Goal: Transaction & Acquisition: Obtain resource

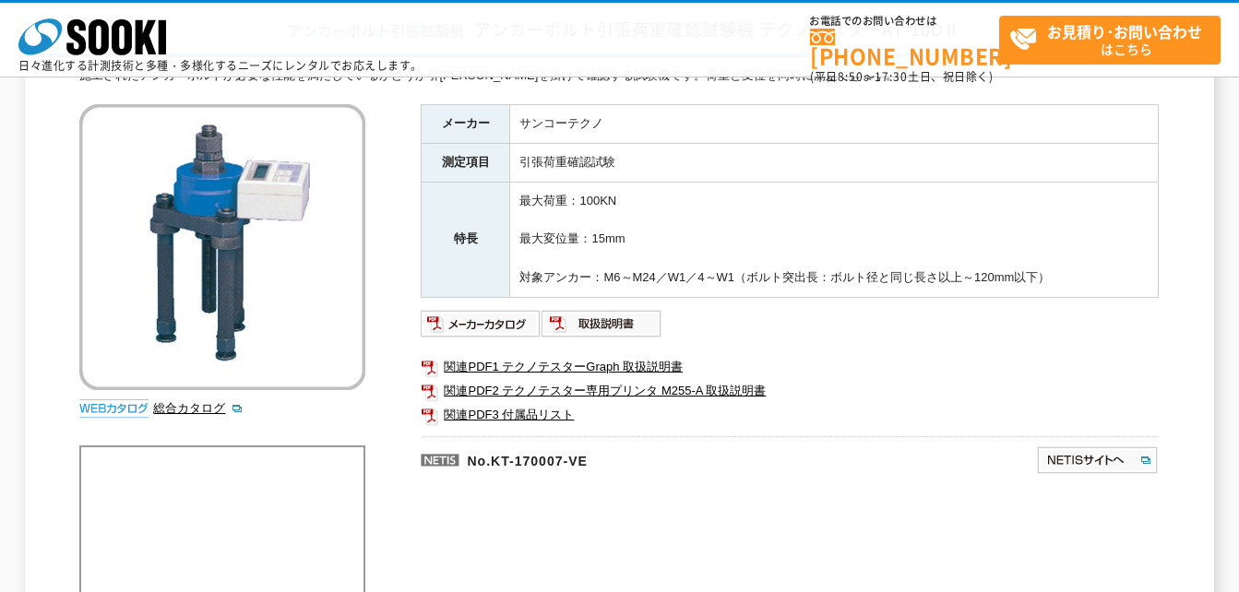
scroll to position [185, 0]
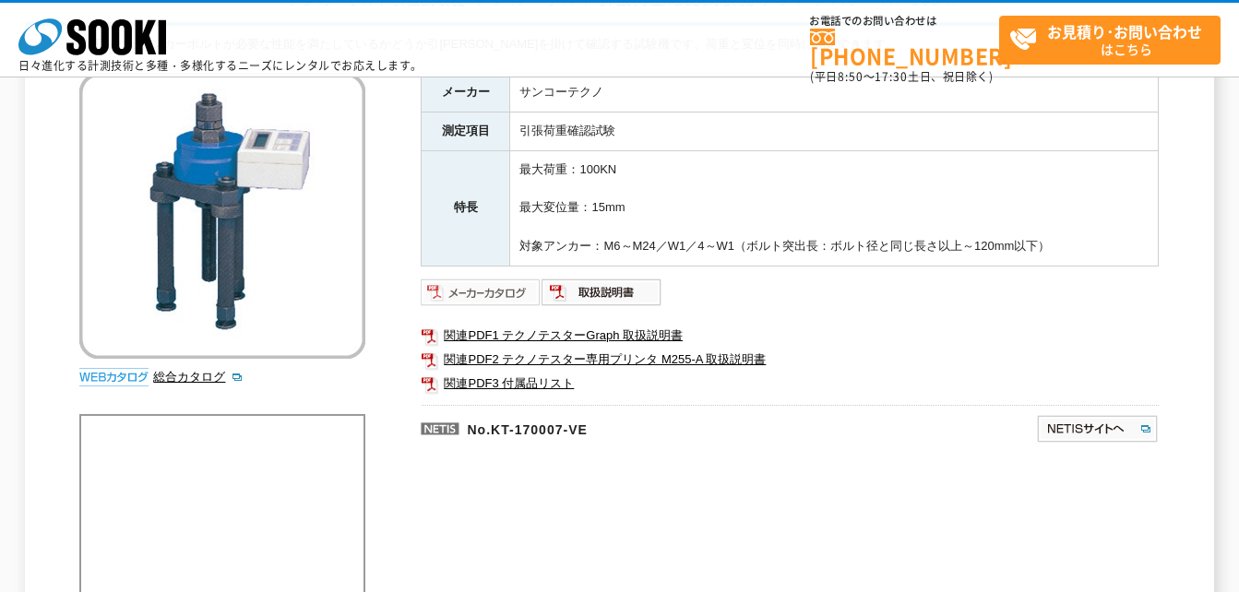
click at [476, 293] on img at bounding box center [481, 293] width 121 height 30
click at [592, 289] on img at bounding box center [602, 293] width 121 height 30
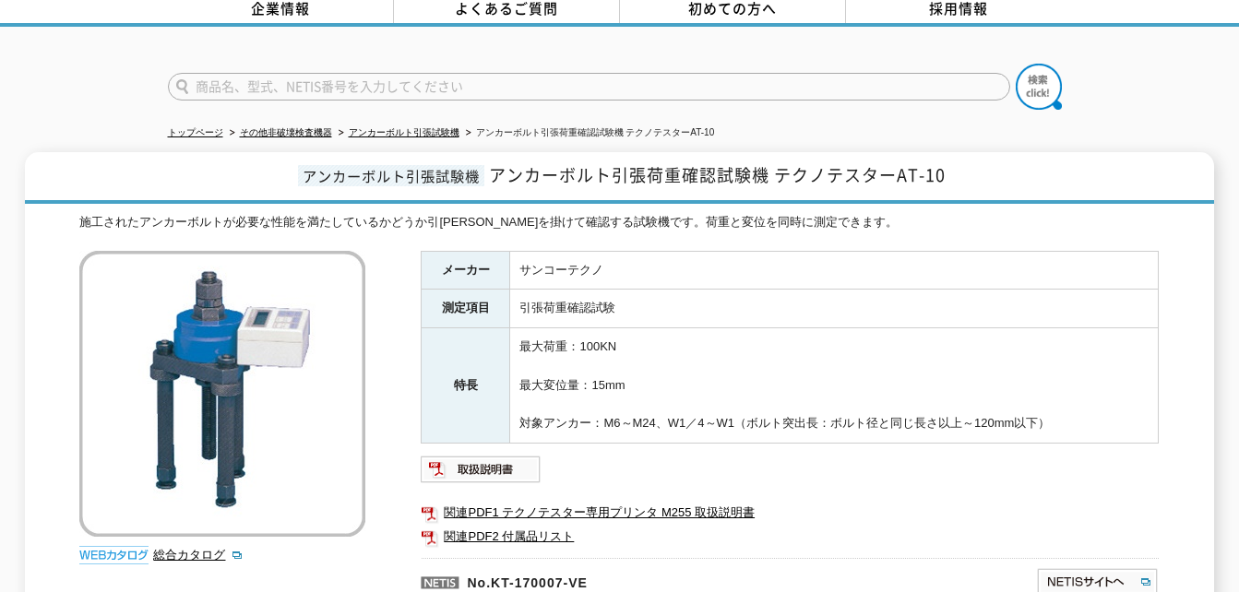
scroll to position [185, 0]
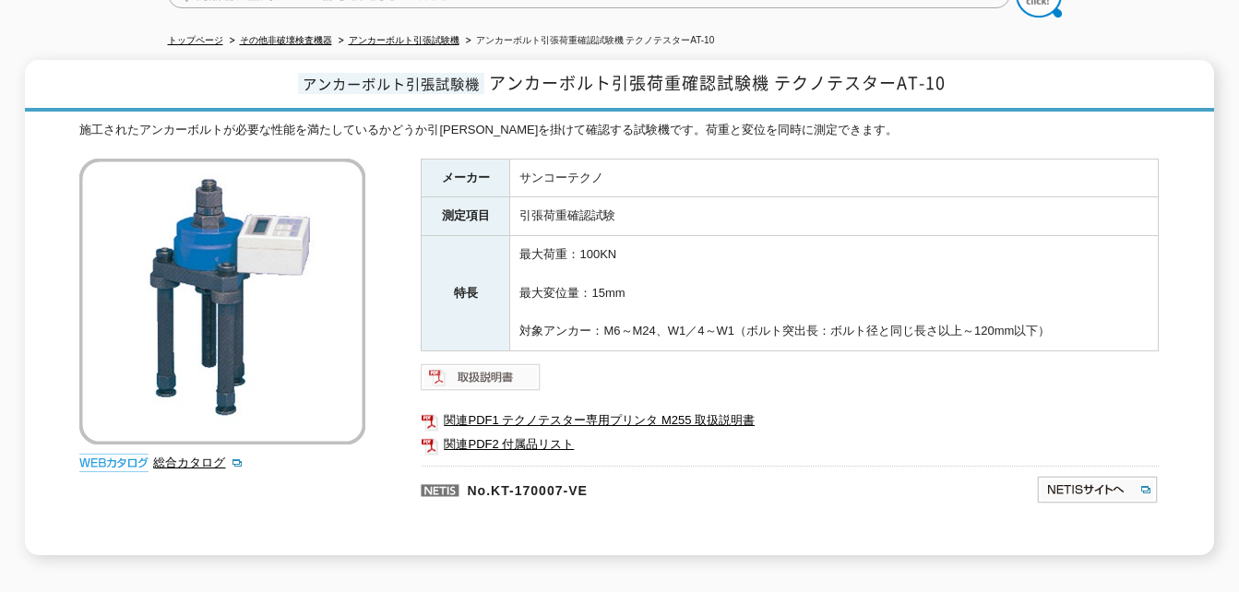
click at [513, 367] on img at bounding box center [481, 378] width 121 height 30
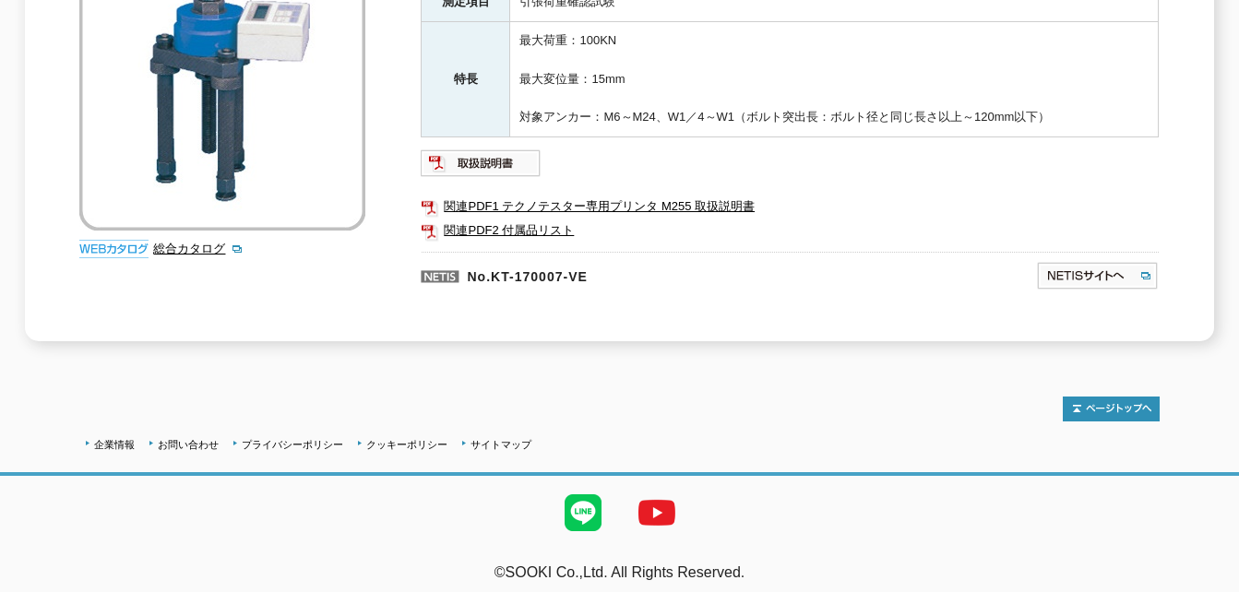
scroll to position [0, 0]
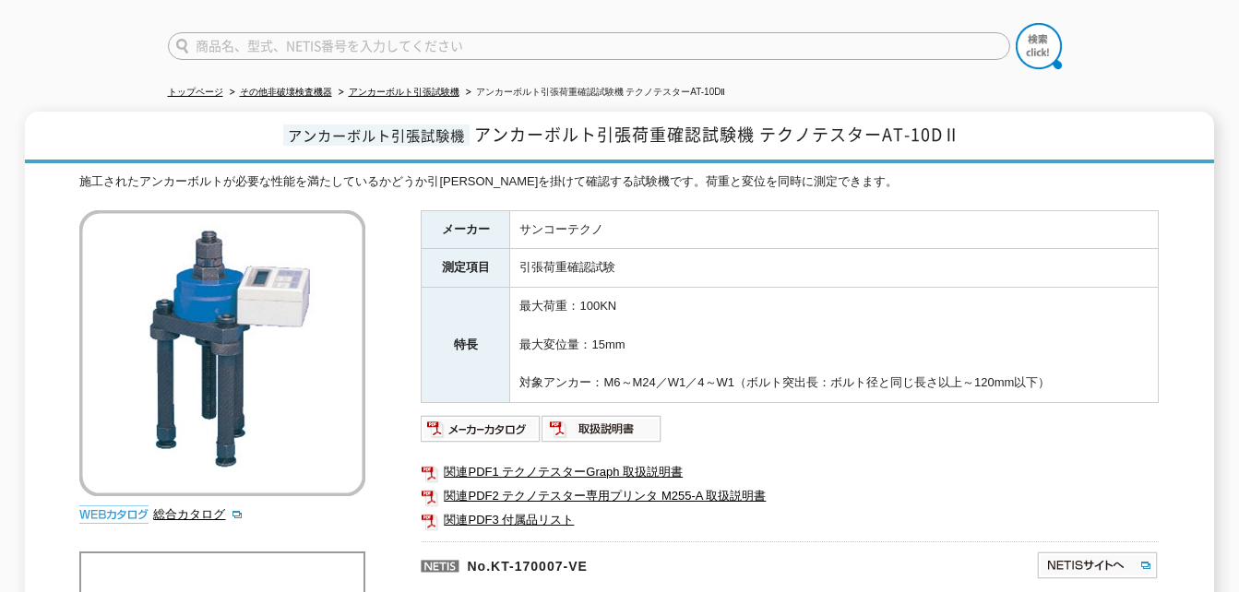
scroll to position [92, 0]
